Goal: Find specific page/section: Find specific page/section

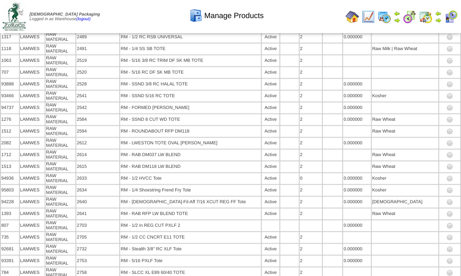
scroll to position [12088, 0]
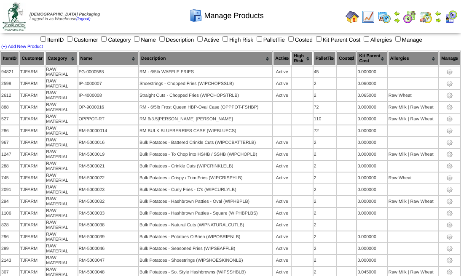
scroll to position [839, 0]
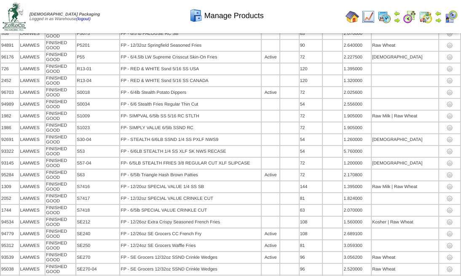
scroll to position [11892, 0]
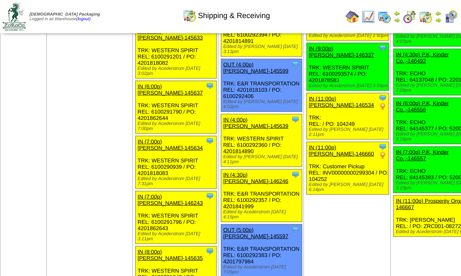
scroll to position [1207, 0]
